Goal: Check status

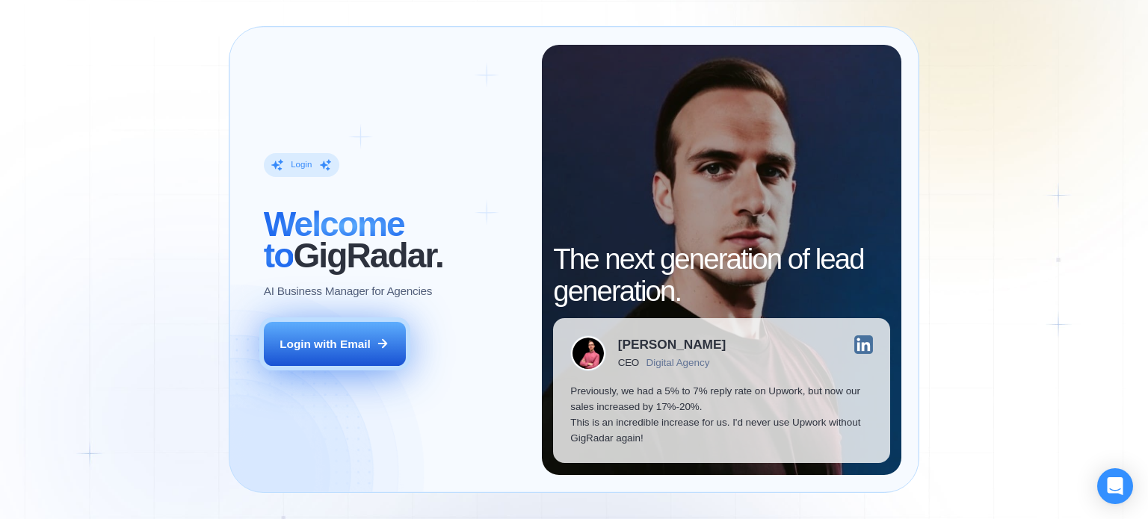
click at [342, 346] on div "Login with Email" at bounding box center [325, 344] width 91 height 16
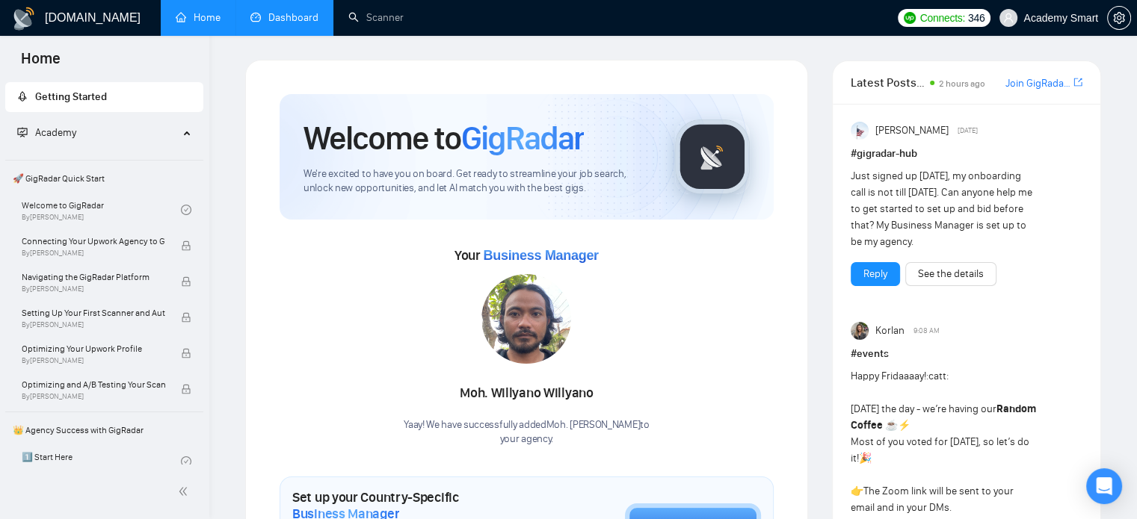
click at [308, 17] on link "Dashboard" at bounding box center [284, 17] width 68 height 13
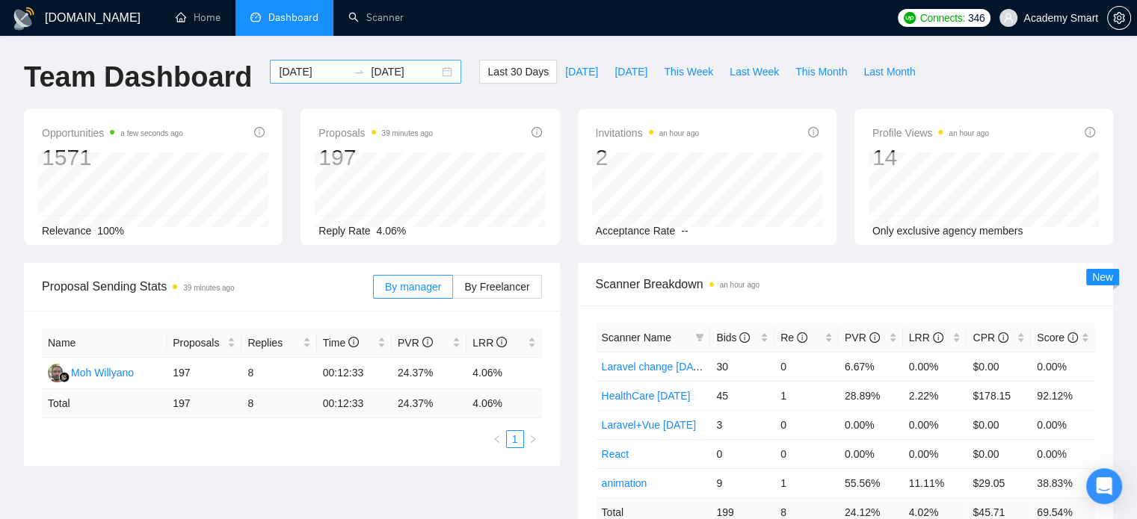
click at [437, 68] on div "[DATE] [DATE]" at bounding box center [365, 72] width 191 height 24
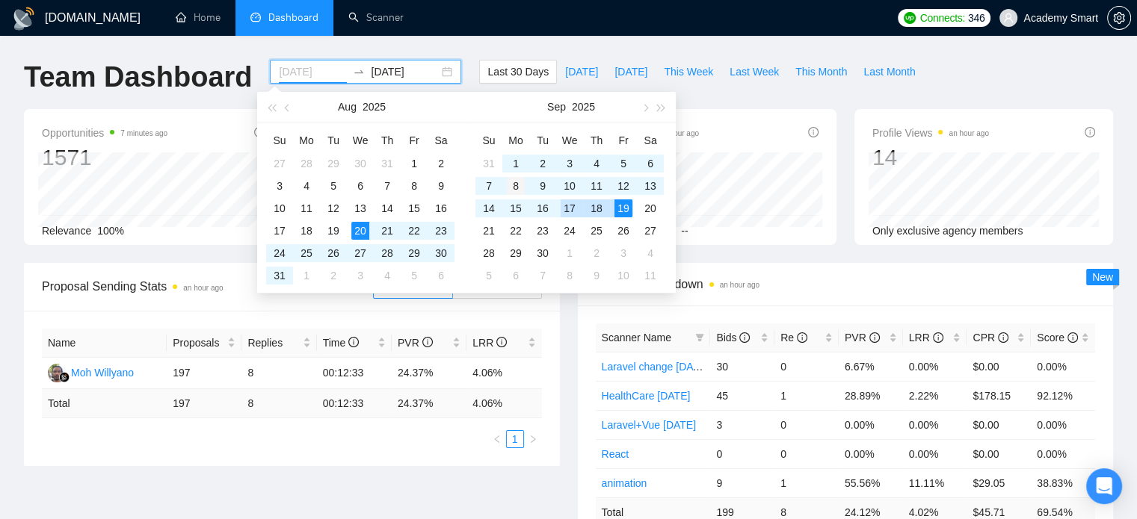
type input "[DATE]"
click at [513, 188] on div "8" at bounding box center [516, 186] width 18 height 18
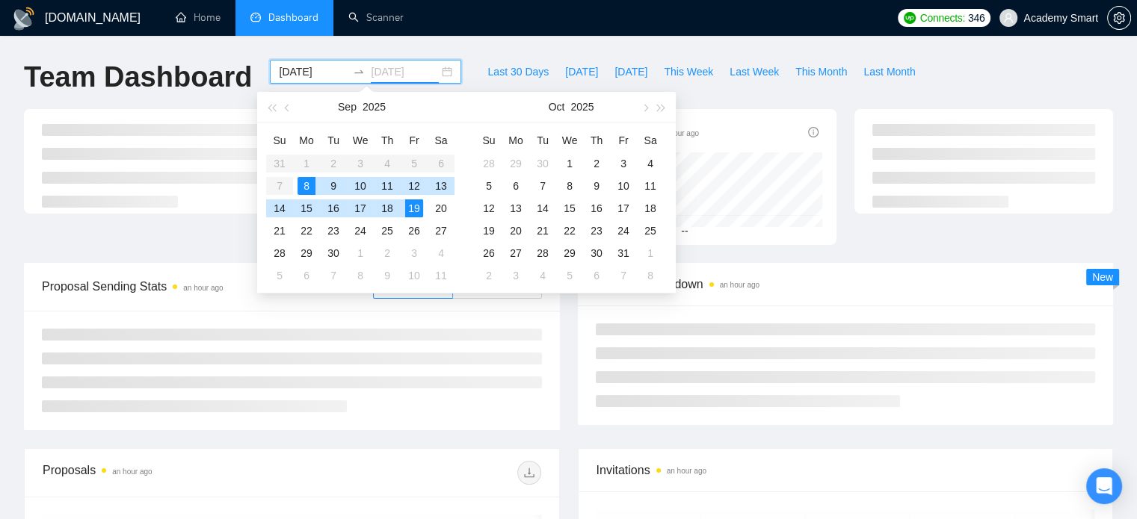
type input "[DATE]"
click at [414, 206] on div "19" at bounding box center [414, 209] width 18 height 18
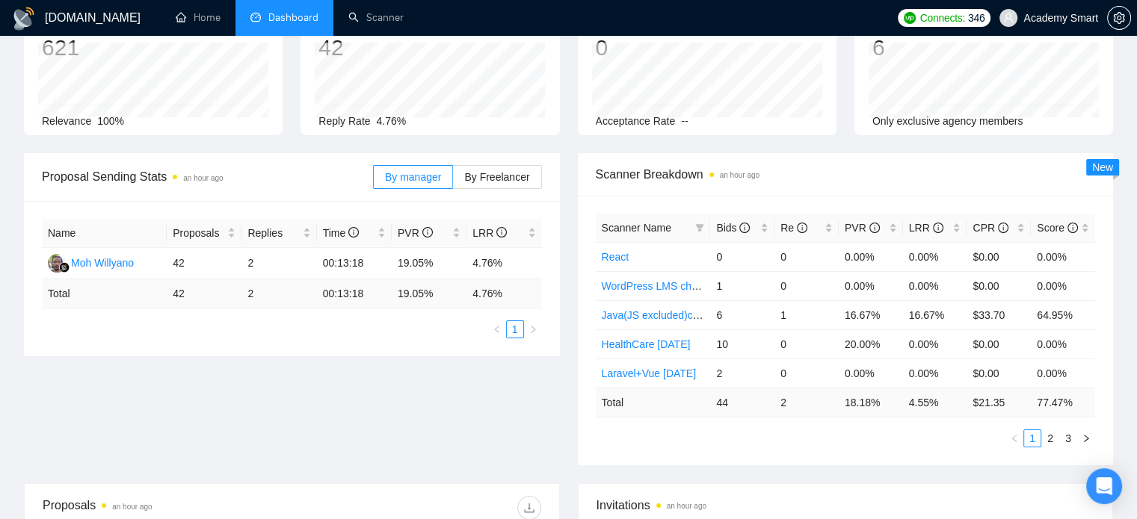
scroll to position [75, 0]
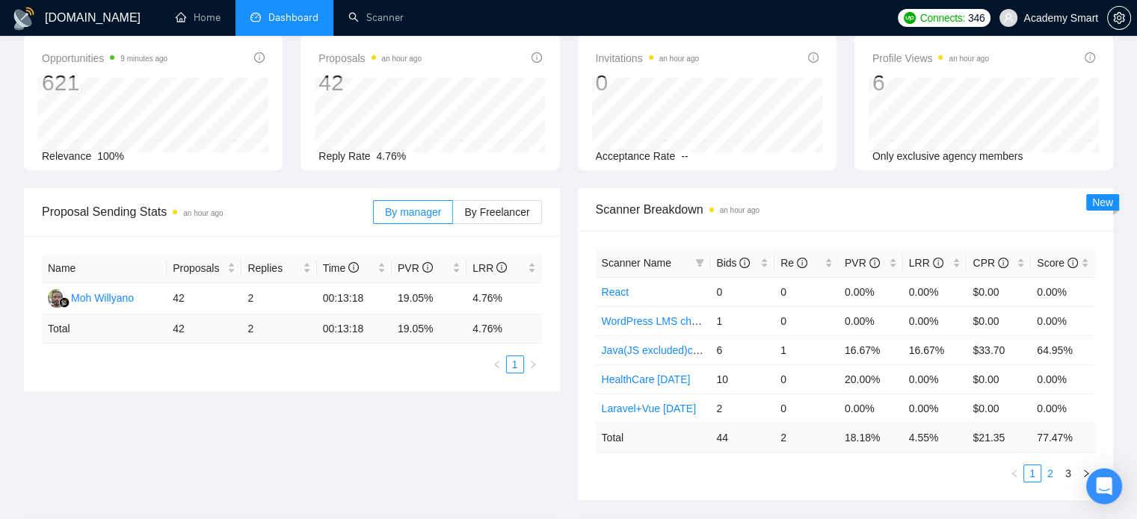
click at [1049, 472] on link "2" at bounding box center [1050, 474] width 16 height 16
click at [1067, 475] on link "3" at bounding box center [1068, 474] width 16 height 16
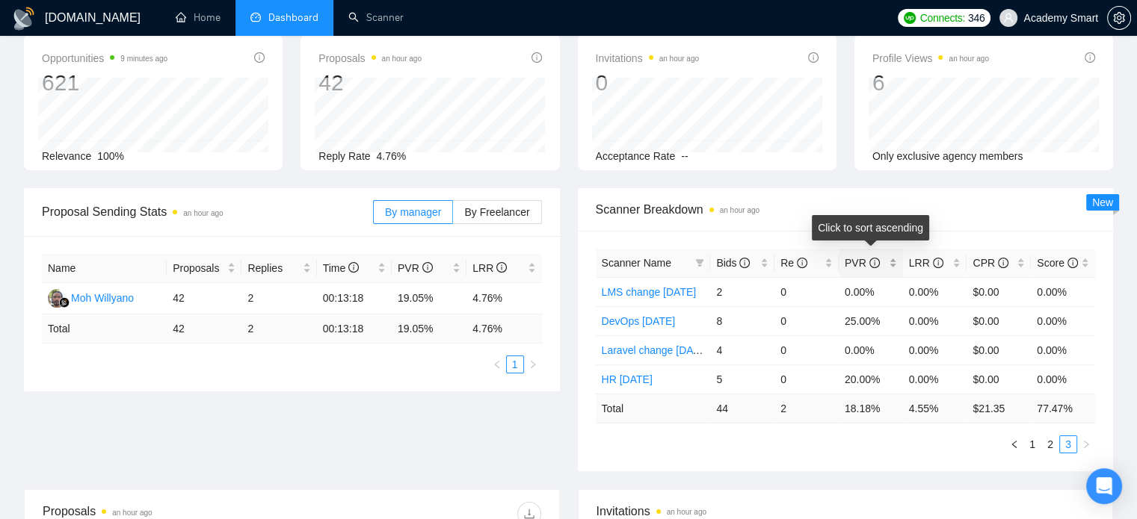
click at [891, 261] on div "PVR" at bounding box center [871, 263] width 52 height 16
click at [892, 266] on div "PVR" at bounding box center [871, 263] width 52 height 16
click at [1036, 443] on link "1" at bounding box center [1032, 445] width 16 height 16
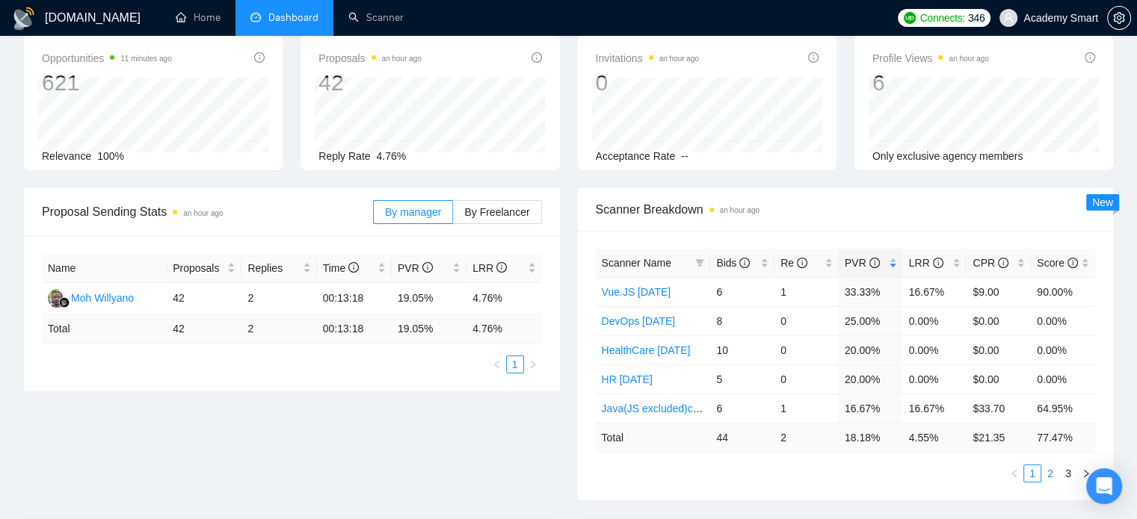
click at [1055, 476] on link "2" at bounding box center [1050, 474] width 16 height 16
click at [1064, 475] on link "3" at bounding box center [1068, 474] width 16 height 16
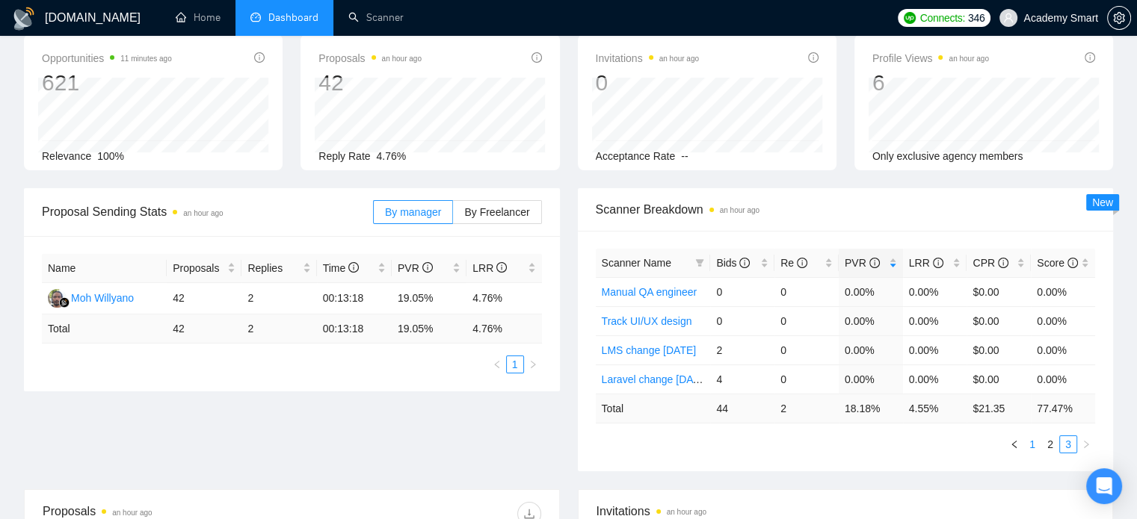
click at [1032, 448] on link "1" at bounding box center [1032, 445] width 16 height 16
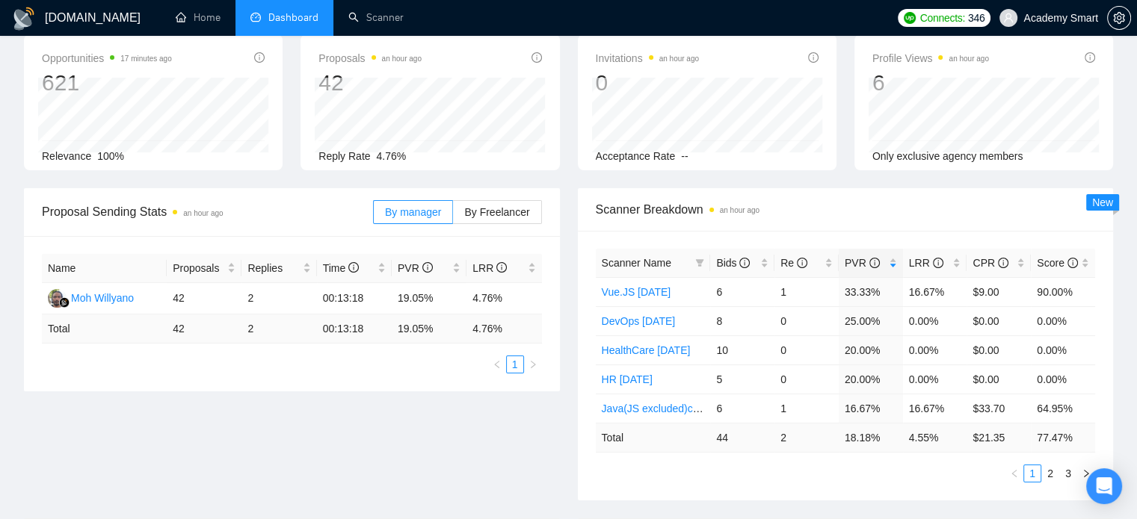
drag, startPoint x: 345, startPoint y: 418, endPoint x: 324, endPoint y: 444, distance: 33.5
click at [324, 444] on div "Proposal Sending Stats an hour ago By manager By Freelancer Name Proposals Repl…" at bounding box center [568, 353] width 1107 height 330
